Goal: Entertainment & Leisure: Consume media (video, audio)

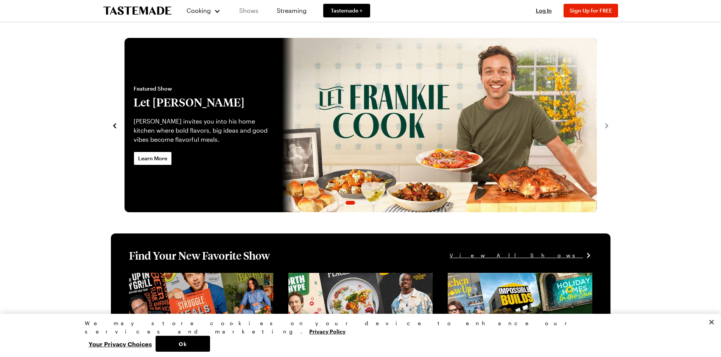
click at [249, 12] on link "Shows" at bounding box center [249, 10] width 34 height 21
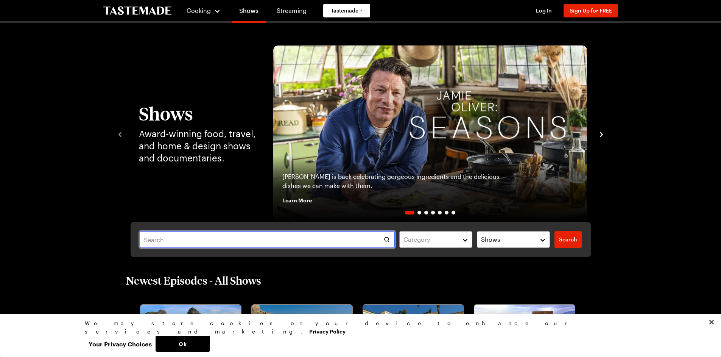
click at [218, 236] on input "text" at bounding box center [267, 239] width 255 height 17
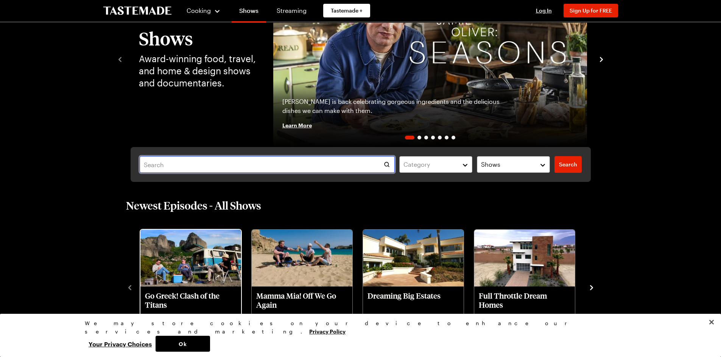
scroll to position [75, 0]
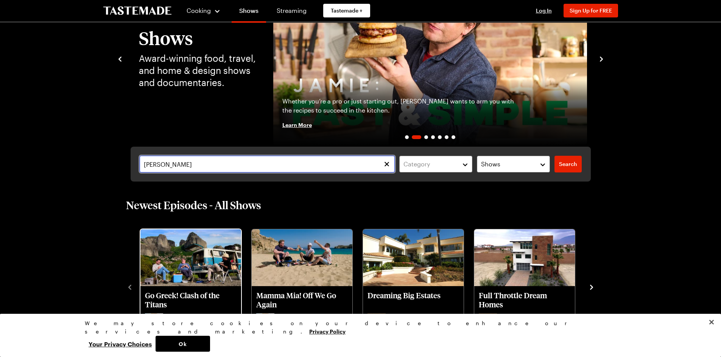
type input "[PERSON_NAME]"
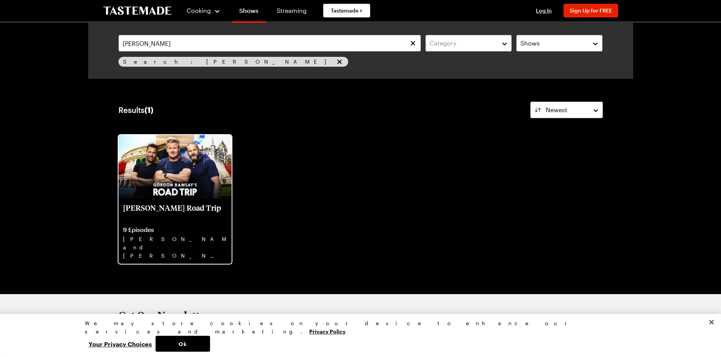
click at [185, 191] on img at bounding box center [174, 167] width 113 height 64
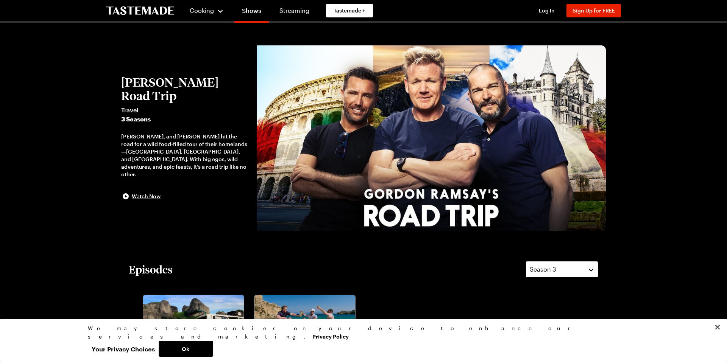
click at [592, 269] on button "Season 3" at bounding box center [561, 269] width 73 height 17
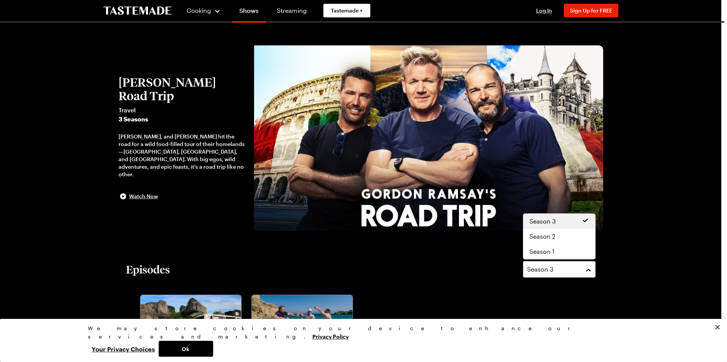
drag, startPoint x: 726, startPoint y: 58, endPoint x: 724, endPoint y: 83, distance: 25.5
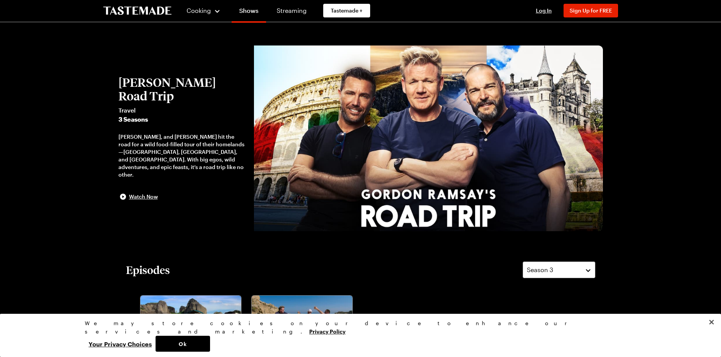
scroll to position [312, 0]
